Goal: Information Seeking & Learning: Learn about a topic

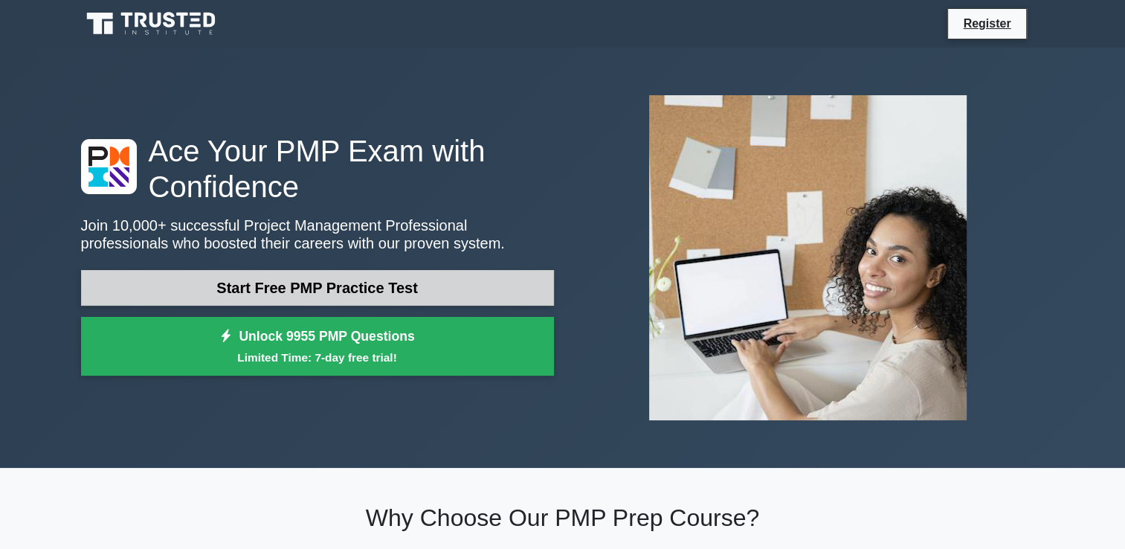
click at [334, 286] on link "Start Free PMP Practice Test" at bounding box center [317, 288] width 473 height 36
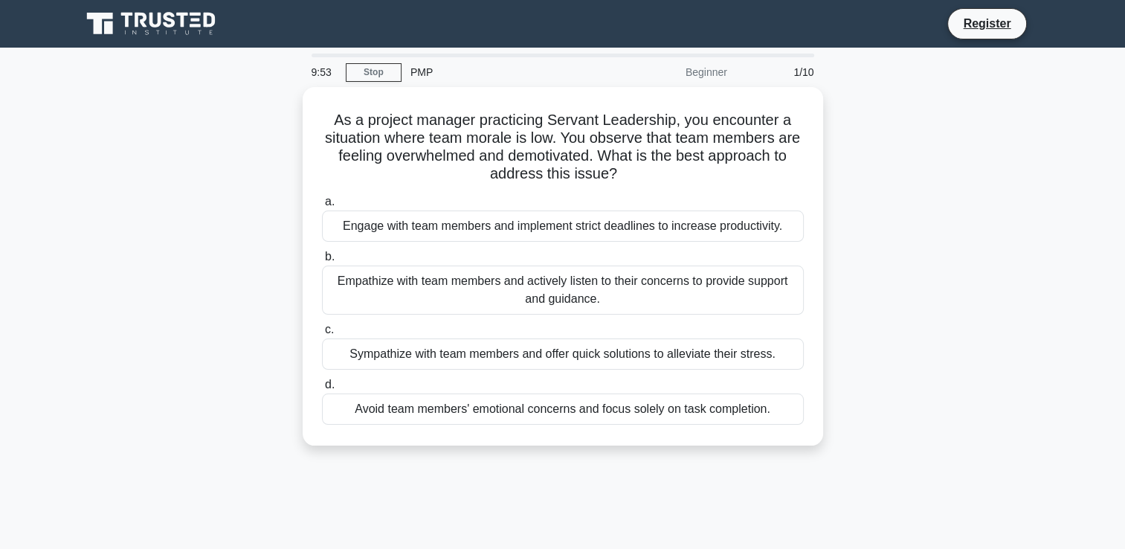
click at [694, 70] on div "Beginner" at bounding box center [671, 72] width 130 height 30
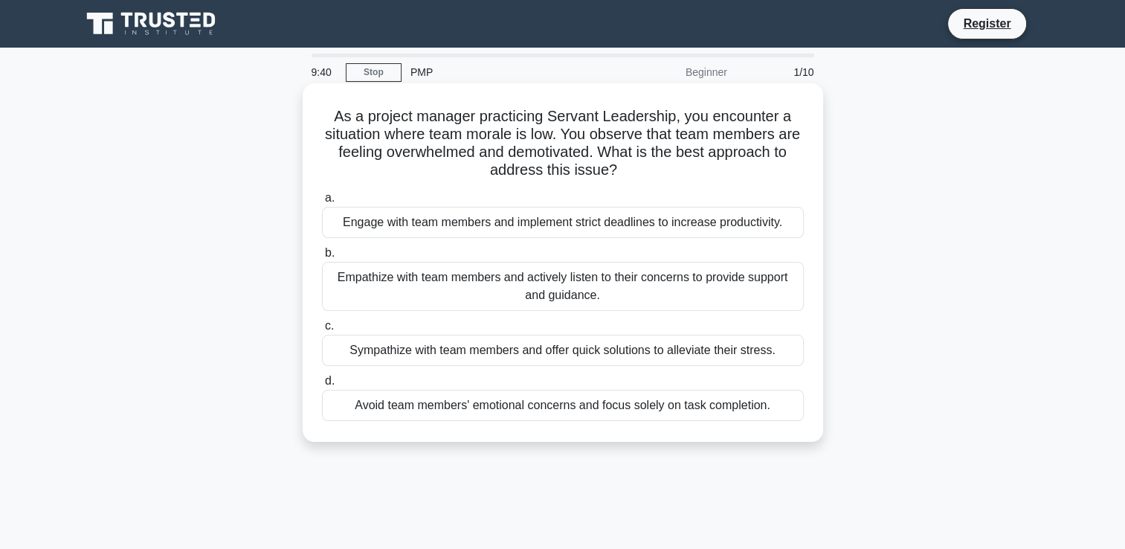
click at [471, 285] on div "Empathize with team members and actively listen to their concerns to provide su…" at bounding box center [563, 286] width 482 height 49
click at [322, 258] on input "b. Empathize with team members and actively listen to their concerns to provide…" at bounding box center [322, 253] width 0 height 10
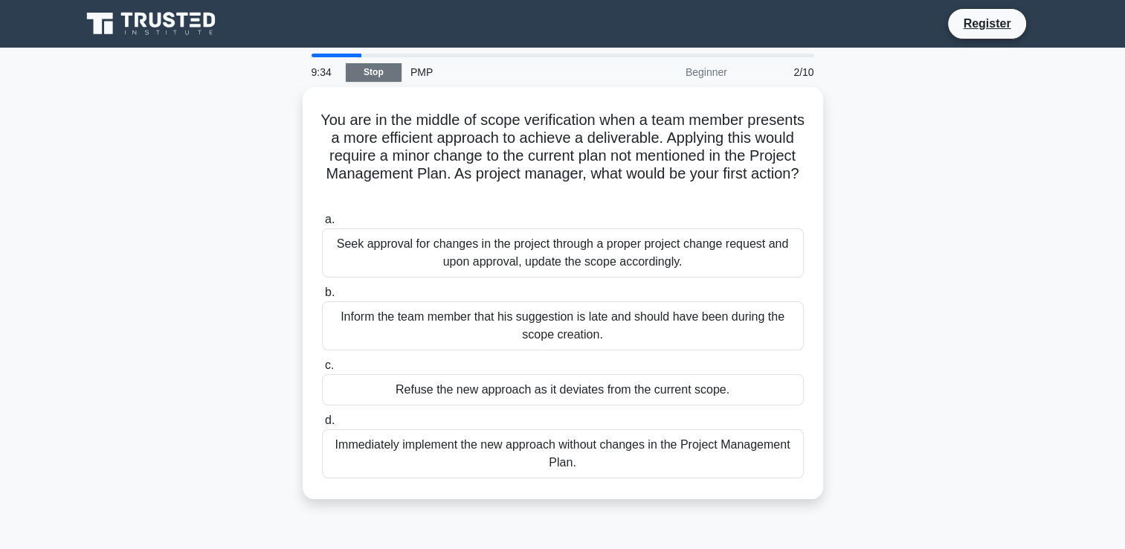
click at [348, 66] on link "Stop" at bounding box center [374, 72] width 56 height 19
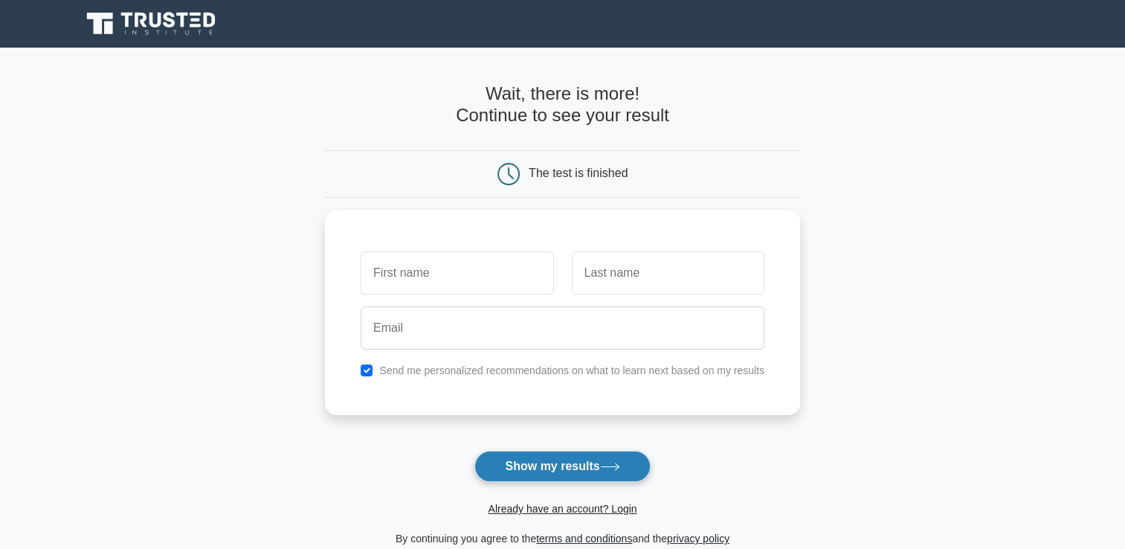
click at [544, 467] on button "Show my results" at bounding box center [561, 465] width 175 height 31
click at [248, 367] on main "Wait, there is more! Continue to see your result The test is finished and the" at bounding box center [562, 315] width 1125 height 535
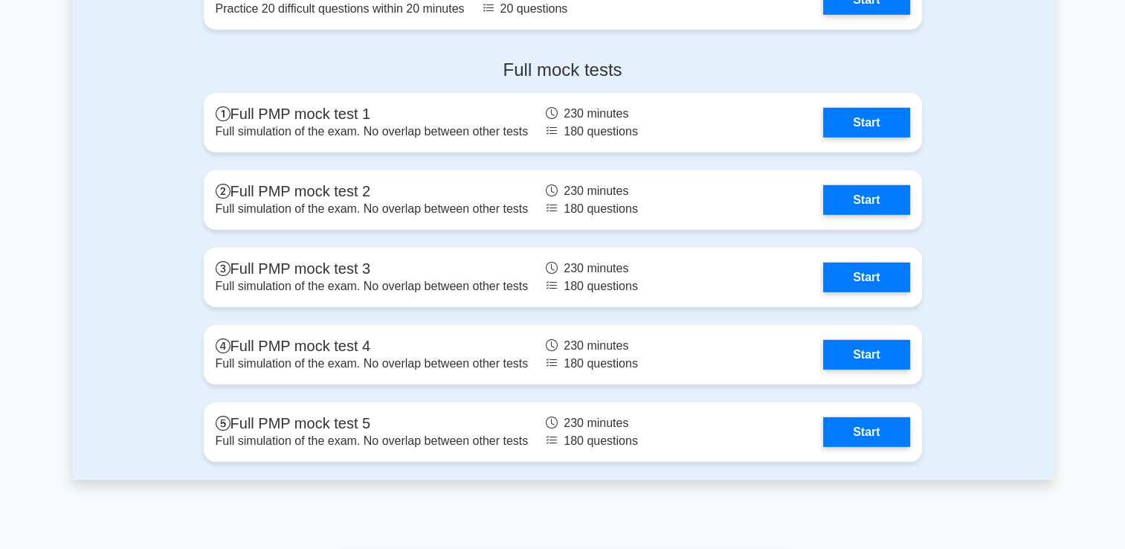
scroll to position [4237, 0]
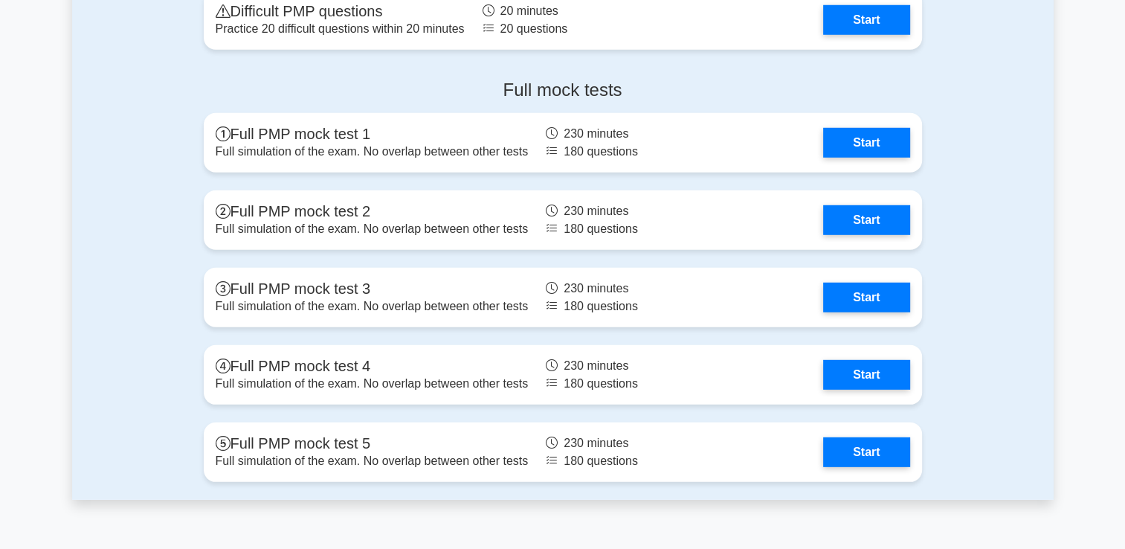
click at [122, 147] on div "Full mock tests Full PMP mock test 1 Full simulation of the exam. No overlap be…" at bounding box center [562, 284] width 981 height 432
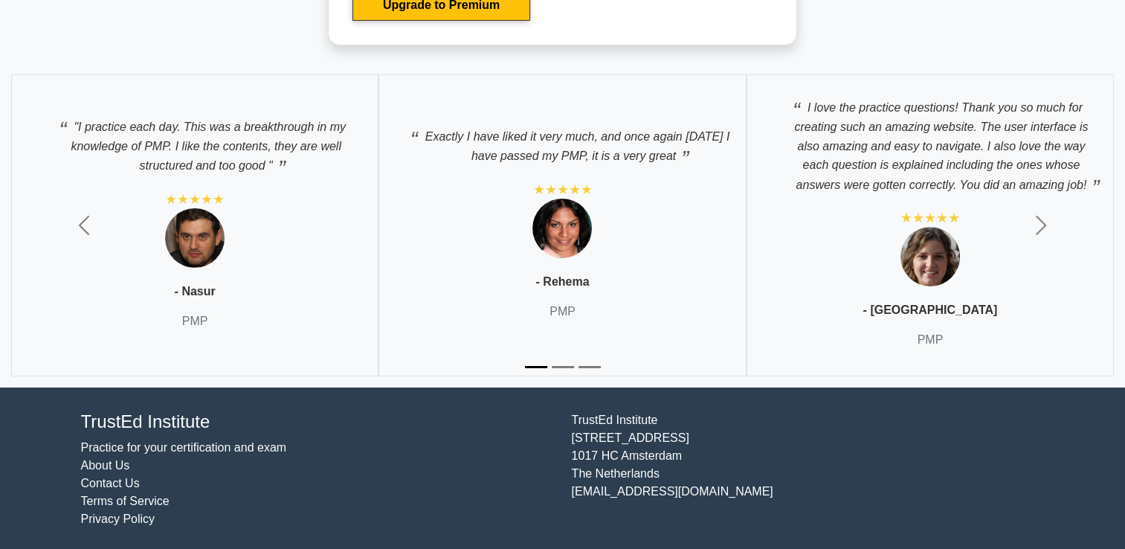
scroll to position [4946, 0]
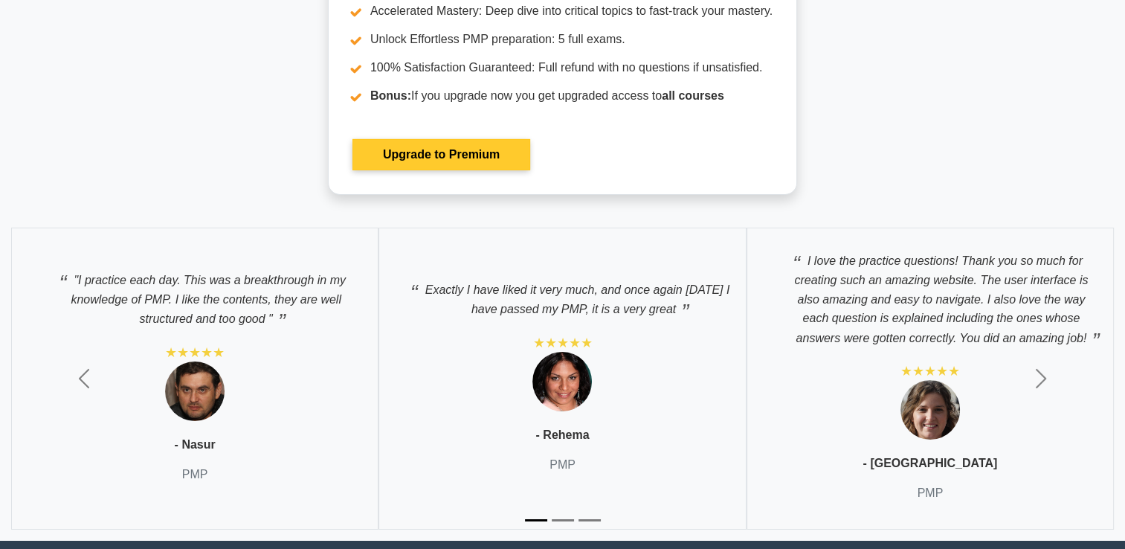
click at [416, 160] on link "Upgrade to Premium" at bounding box center [441, 154] width 178 height 31
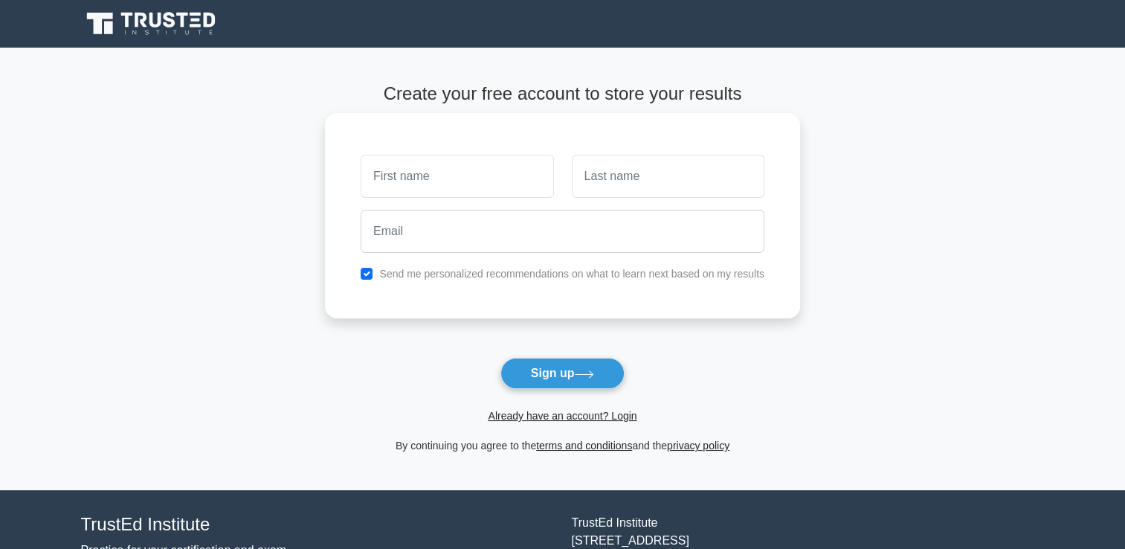
drag, startPoint x: 450, startPoint y: 183, endPoint x: 462, endPoint y: 180, distance: 12.3
click at [450, 183] on input "text" at bounding box center [457, 176] width 193 height 43
type input "Michal"
type input "Ryn"
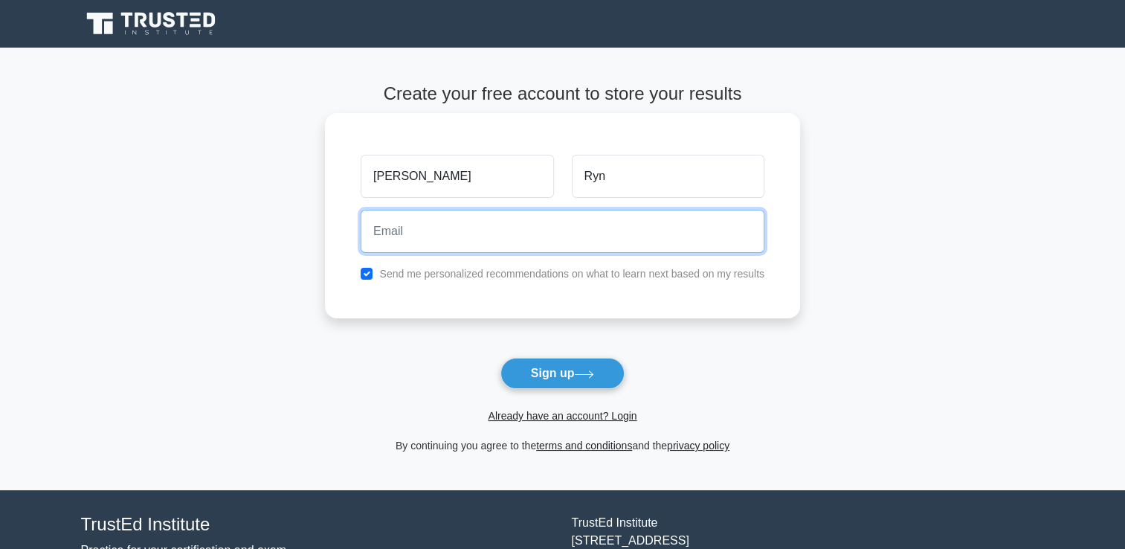
click at [465, 228] on input "email" at bounding box center [563, 231] width 404 height 43
type input "cs3@o2.pl"
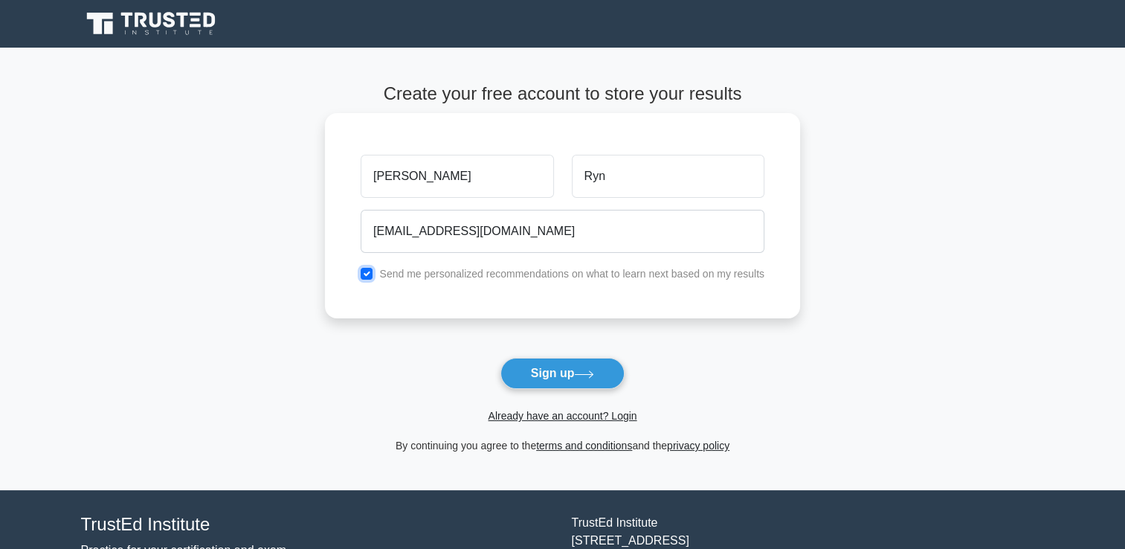
click at [368, 271] on input "checkbox" at bounding box center [367, 274] width 12 height 12
click at [372, 277] on input "checkbox" at bounding box center [367, 274] width 12 height 12
checkbox input "true"
click at [378, 277] on div "Send me personalized recommendations on what to learn next based on my results" at bounding box center [562, 274] width 421 height 18
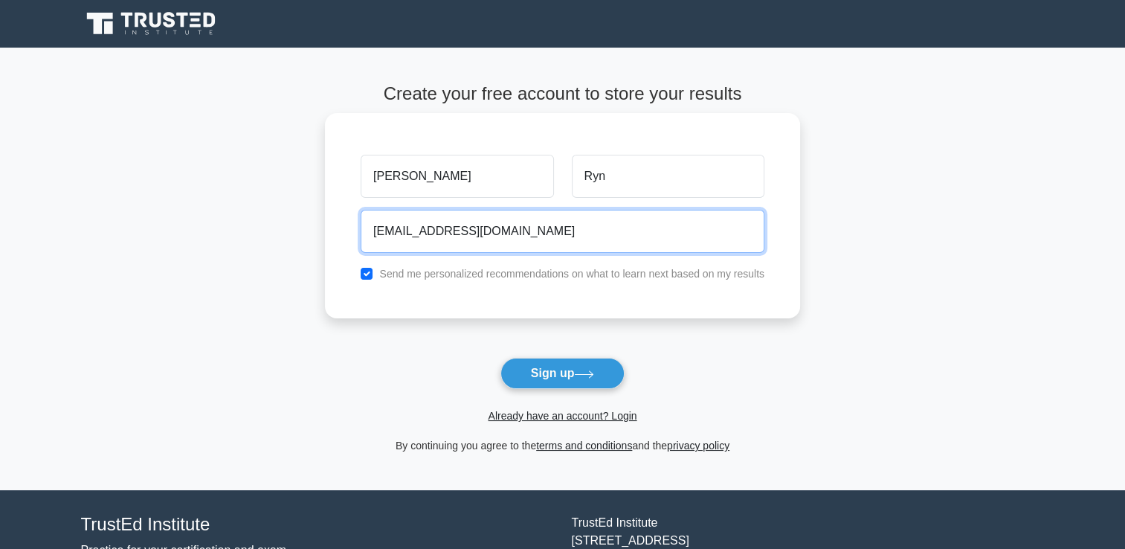
click at [468, 227] on input "cs3@o2.pl" at bounding box center [563, 231] width 404 height 43
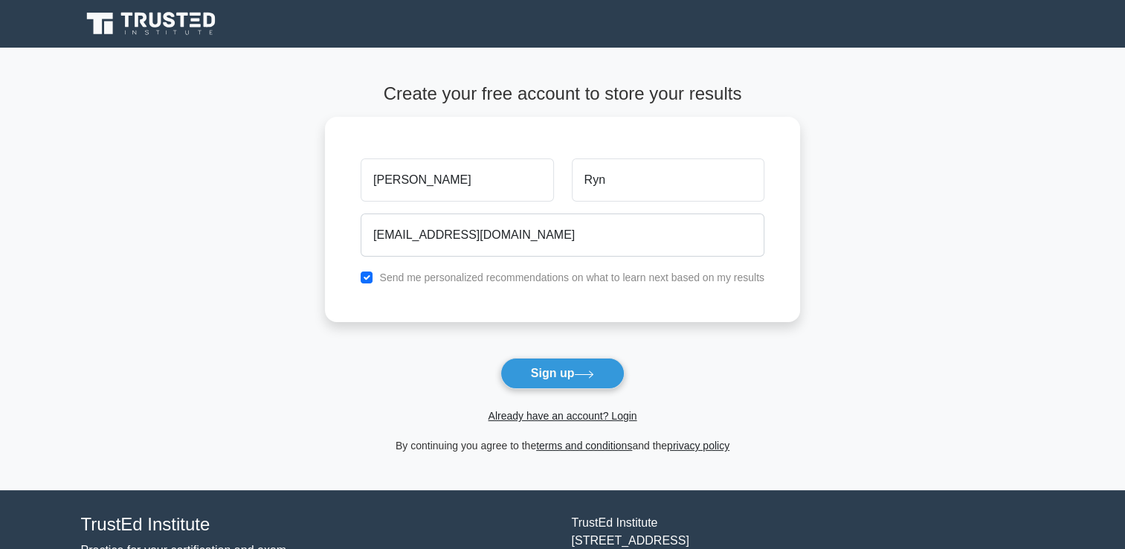
click at [119, 22] on icon at bounding box center [152, 24] width 143 height 28
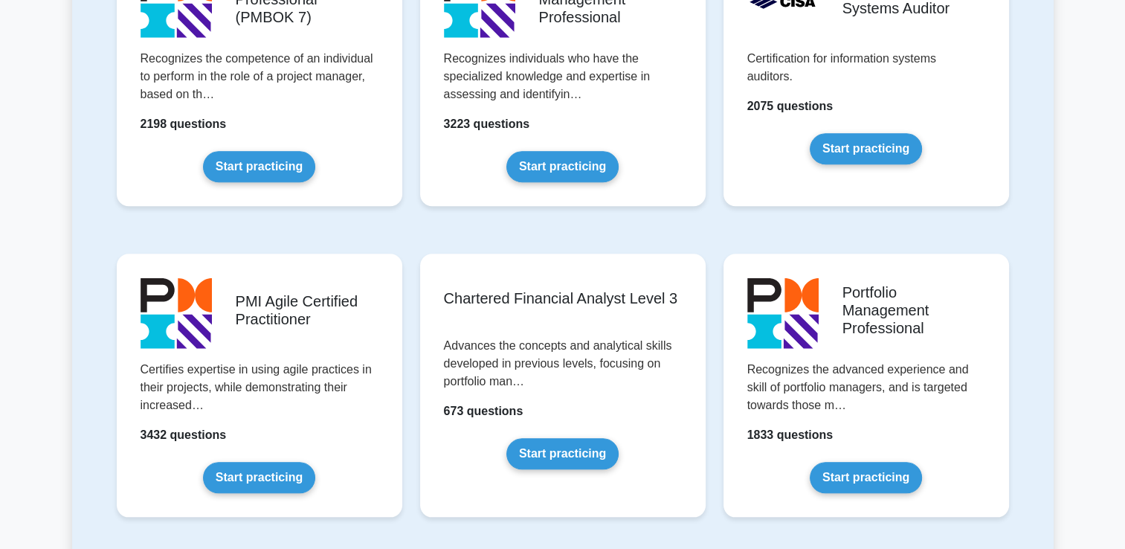
scroll to position [1338, 0]
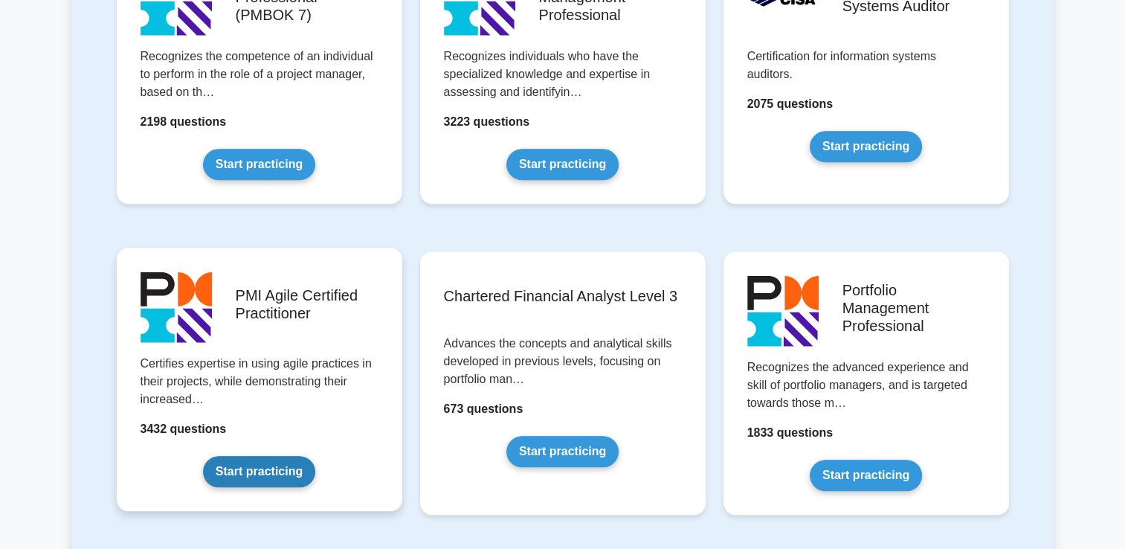
click at [305, 456] on link "Start practicing" at bounding box center [259, 471] width 112 height 31
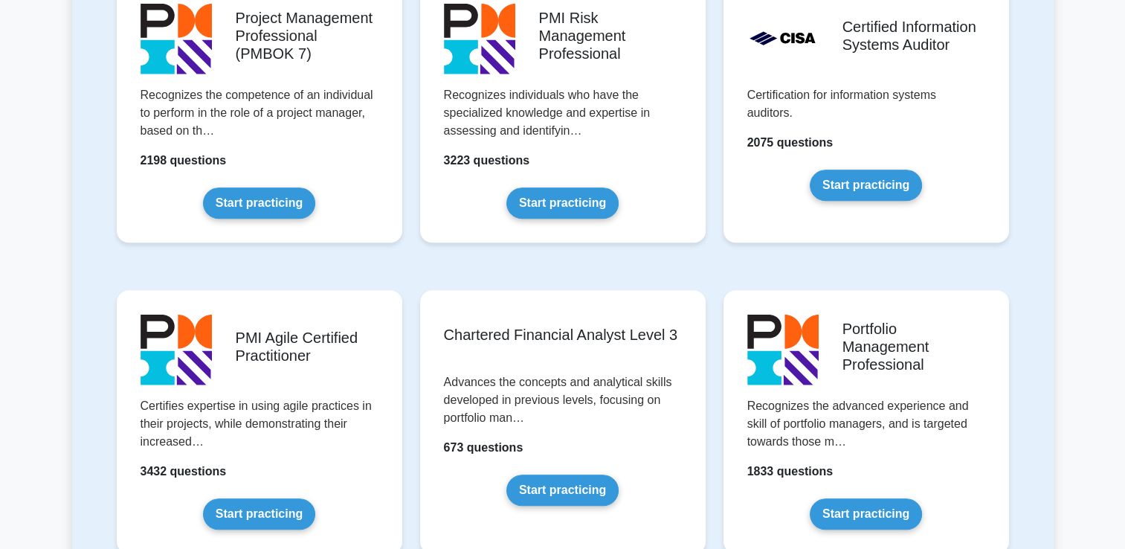
scroll to position [1338, 0]
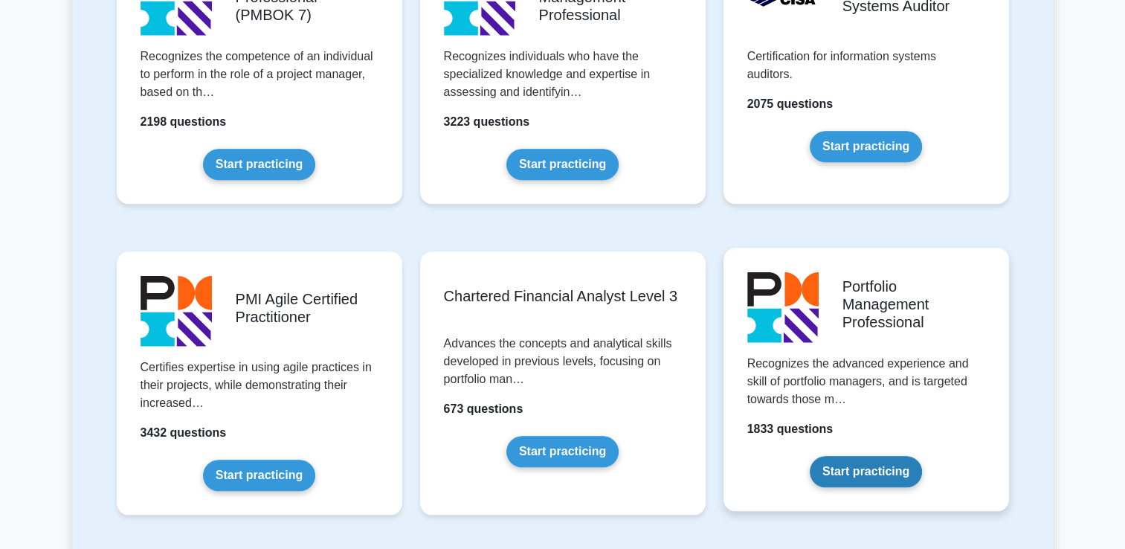
click at [913, 456] on link "Start practicing" at bounding box center [865, 471] width 112 height 31
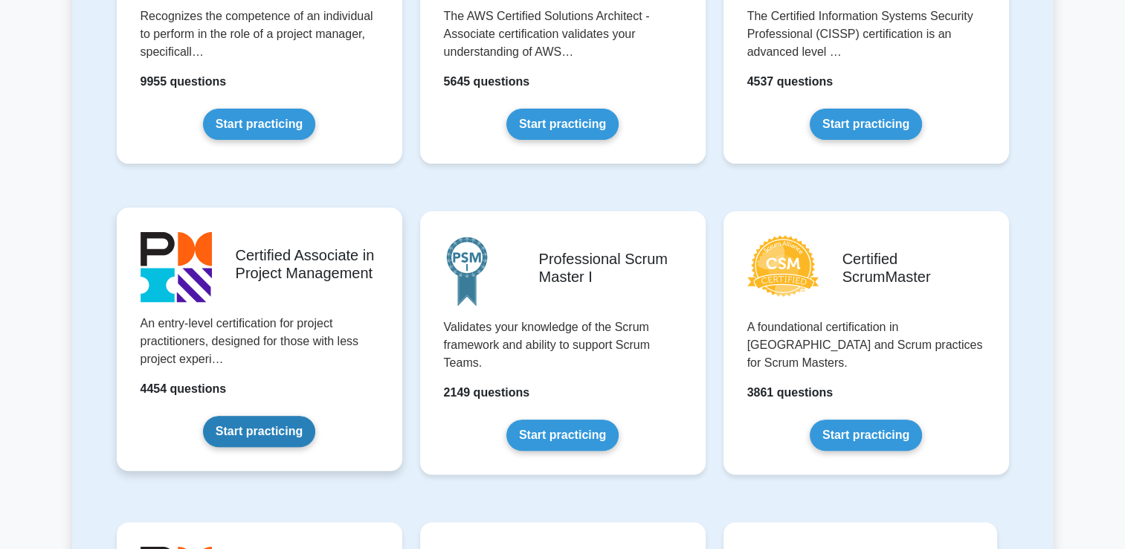
scroll to position [149, 0]
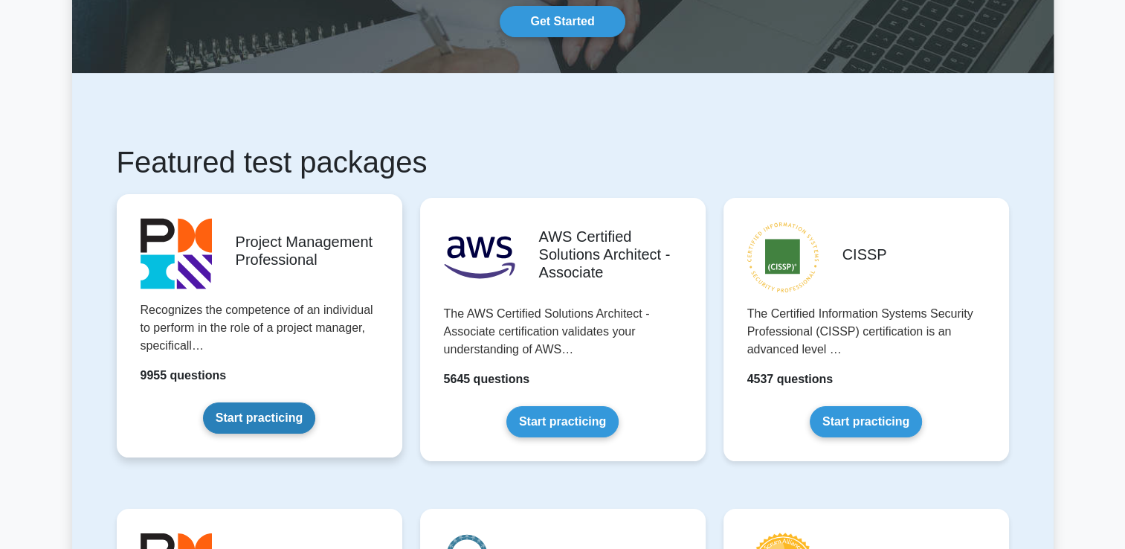
click at [268, 402] on link "Start practicing" at bounding box center [259, 417] width 112 height 31
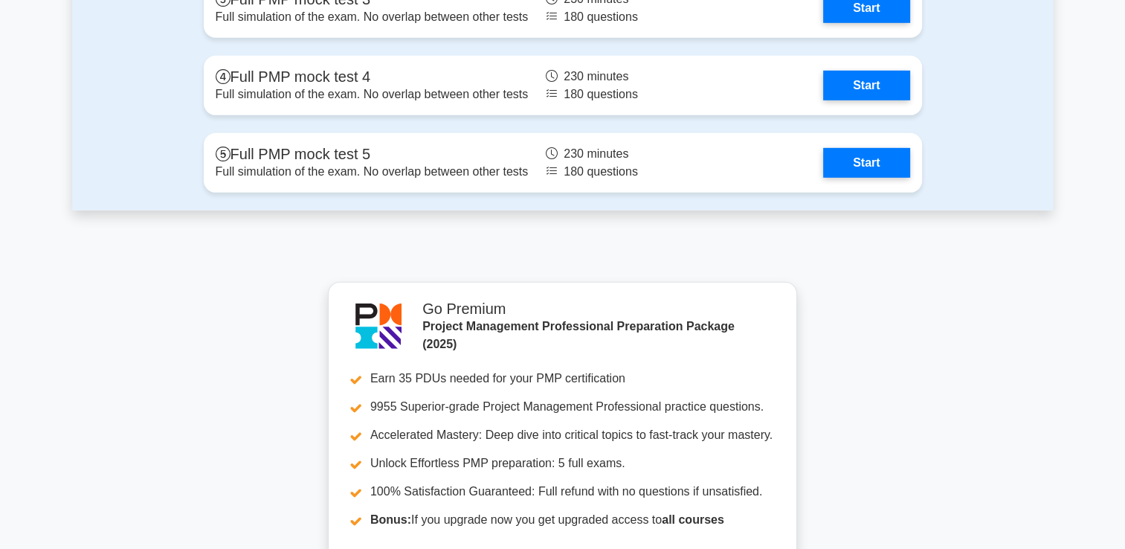
scroll to position [4311, 0]
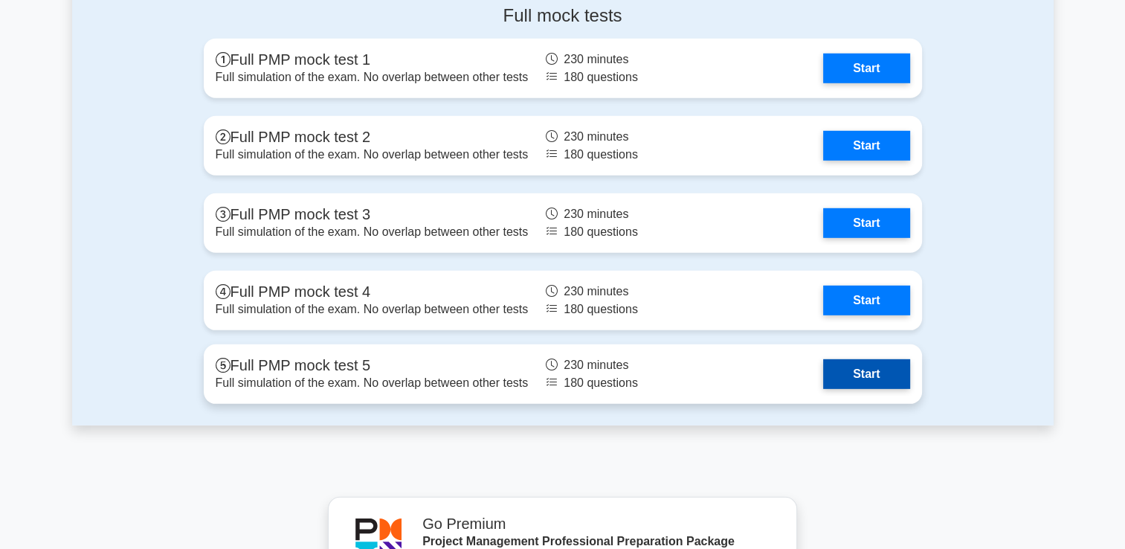
click at [886, 373] on link "Start" at bounding box center [866, 374] width 86 height 30
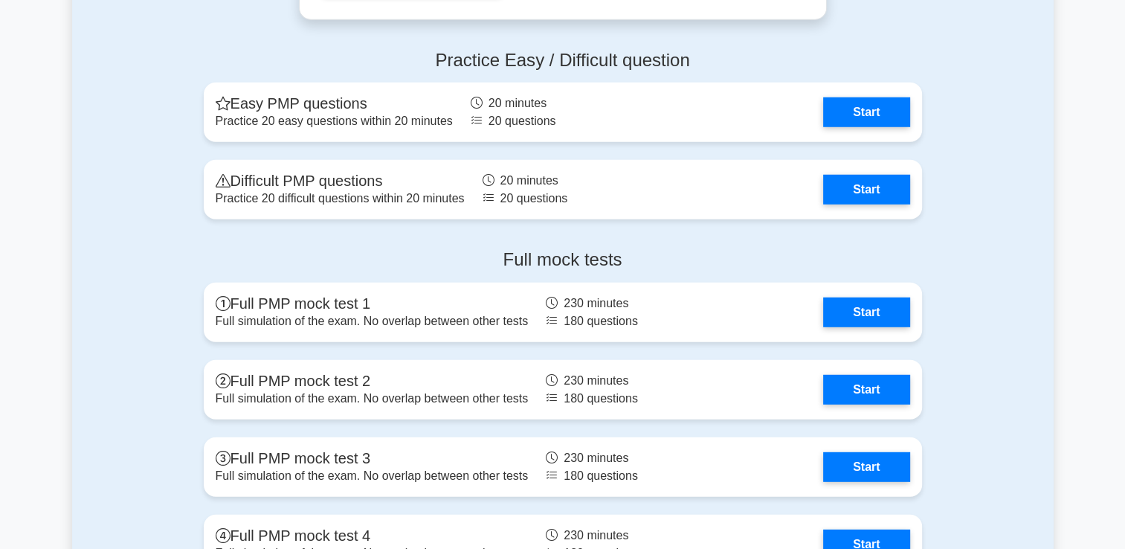
scroll to position [4311, 0]
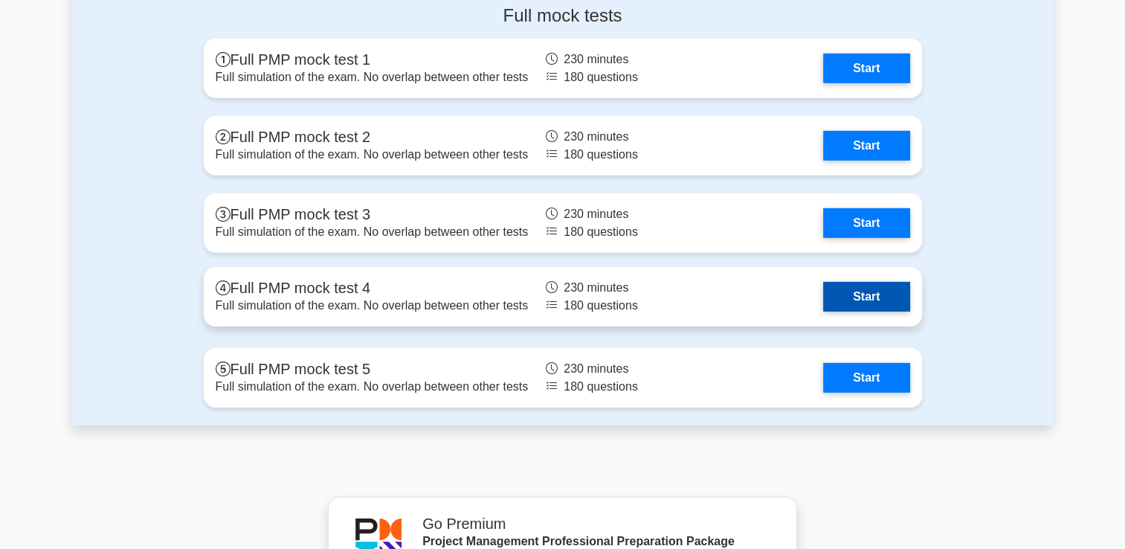
click at [838, 305] on link "Start" at bounding box center [866, 297] width 86 height 30
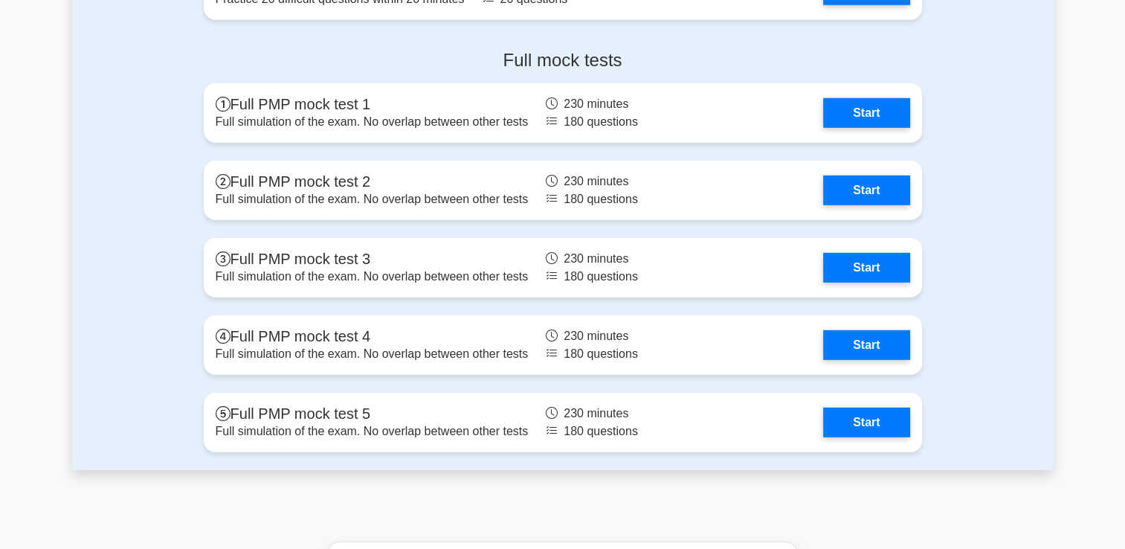
scroll to position [4311, 0]
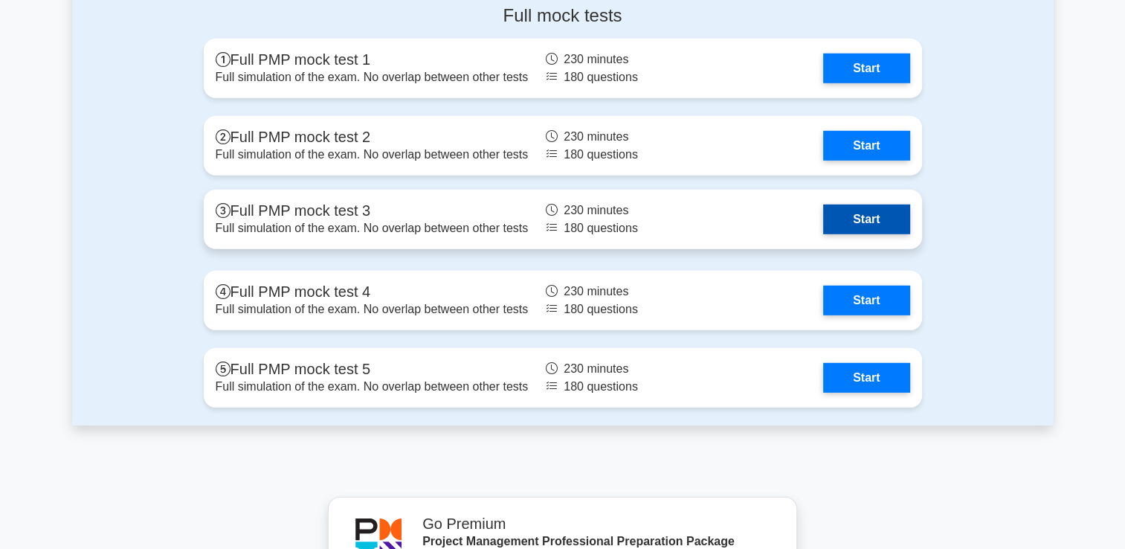
click at [879, 204] on link "Start" at bounding box center [866, 219] width 86 height 30
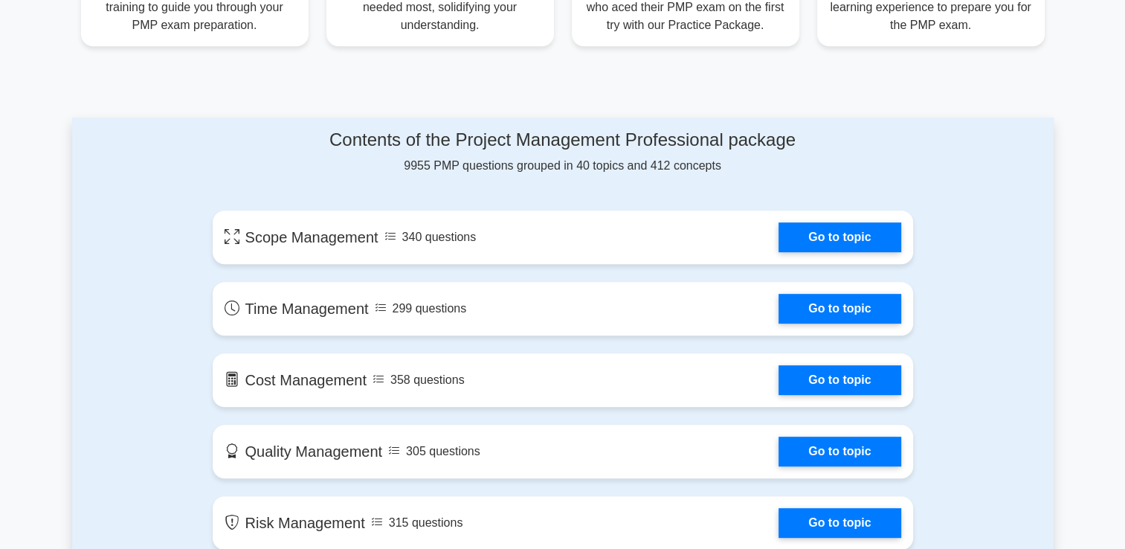
scroll to position [669, 0]
